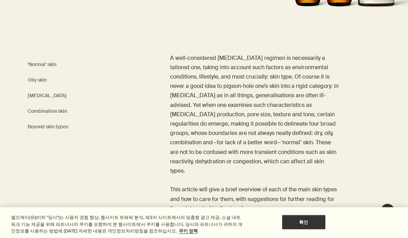
click at [41, 111] on link "Combination skin" at bounding box center [47, 111] width 39 height 9
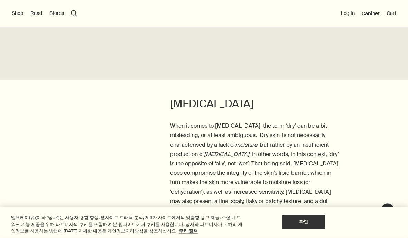
scroll to position [1438, 0]
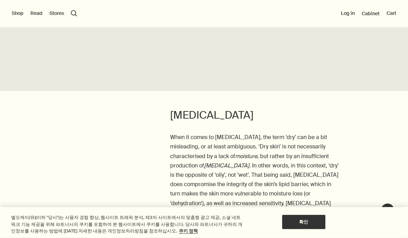
click at [77, 10] on button "search Search" at bounding box center [74, 13] width 6 height 6
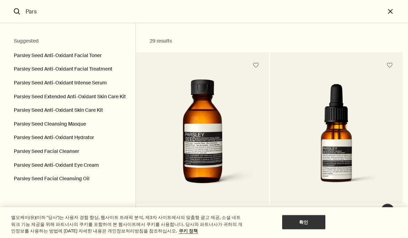
click at [35, 53] on button "Parsley Seed Anti-Oxidant Facial Toner" at bounding box center [67, 53] width 135 height 17
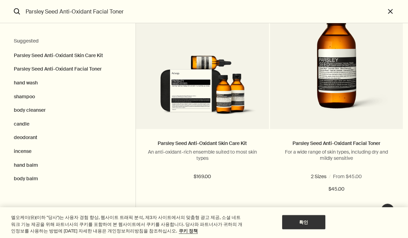
scroll to position [77, 0]
click at [348, 170] on div "Parsley Seed Anti-Oxidant Facial Toner For a wide range of skin types, includin…" at bounding box center [336, 166] width 133 height 74
click at [349, 177] on span "6.7 fl oz" at bounding box center [355, 176] width 20 height 6
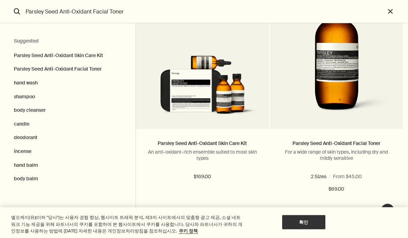
click at [132, 10] on input "Parsley Seed Anti-Oxidant Facial Toner" at bounding box center [204, 11] width 362 height 23
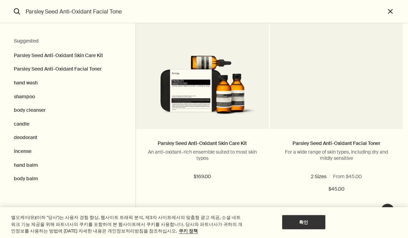
scroll to position [0, 0]
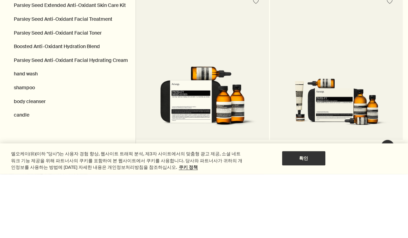
click at [23, 117] on button "Parsley Seed Anti-Oxidant Facial Hydrating Cream" at bounding box center [67, 124] width 135 height 14
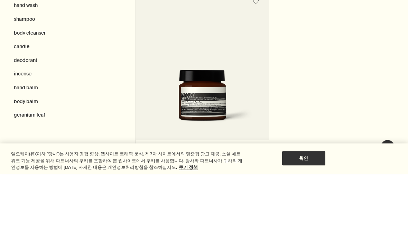
scroll to position [1532, 0]
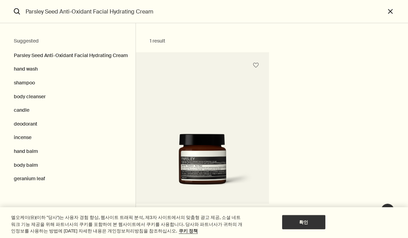
scroll to position [1439, 0]
click at [384, 10] on input "Parsley Seed Anti-Oxidant Facial Hydrating Cream" at bounding box center [204, 11] width 362 height 23
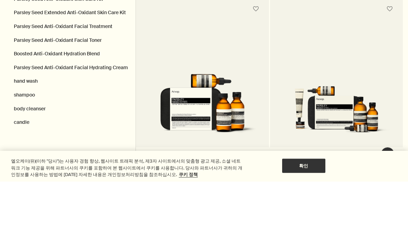
click at [26, 76] on button "Parsley Seed Anti-Oxidant Facial Treatment" at bounding box center [67, 83] width 135 height 14
type input "Parsley Seed Anti-Oxidant Facial Treatment"
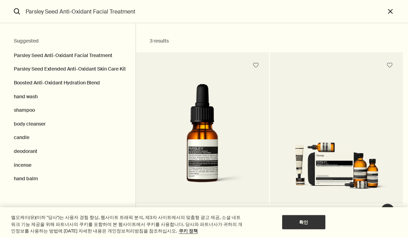
click at [387, 11] on button "close" at bounding box center [396, 11] width 23 height 23
